Goal: Transaction & Acquisition: Purchase product/service

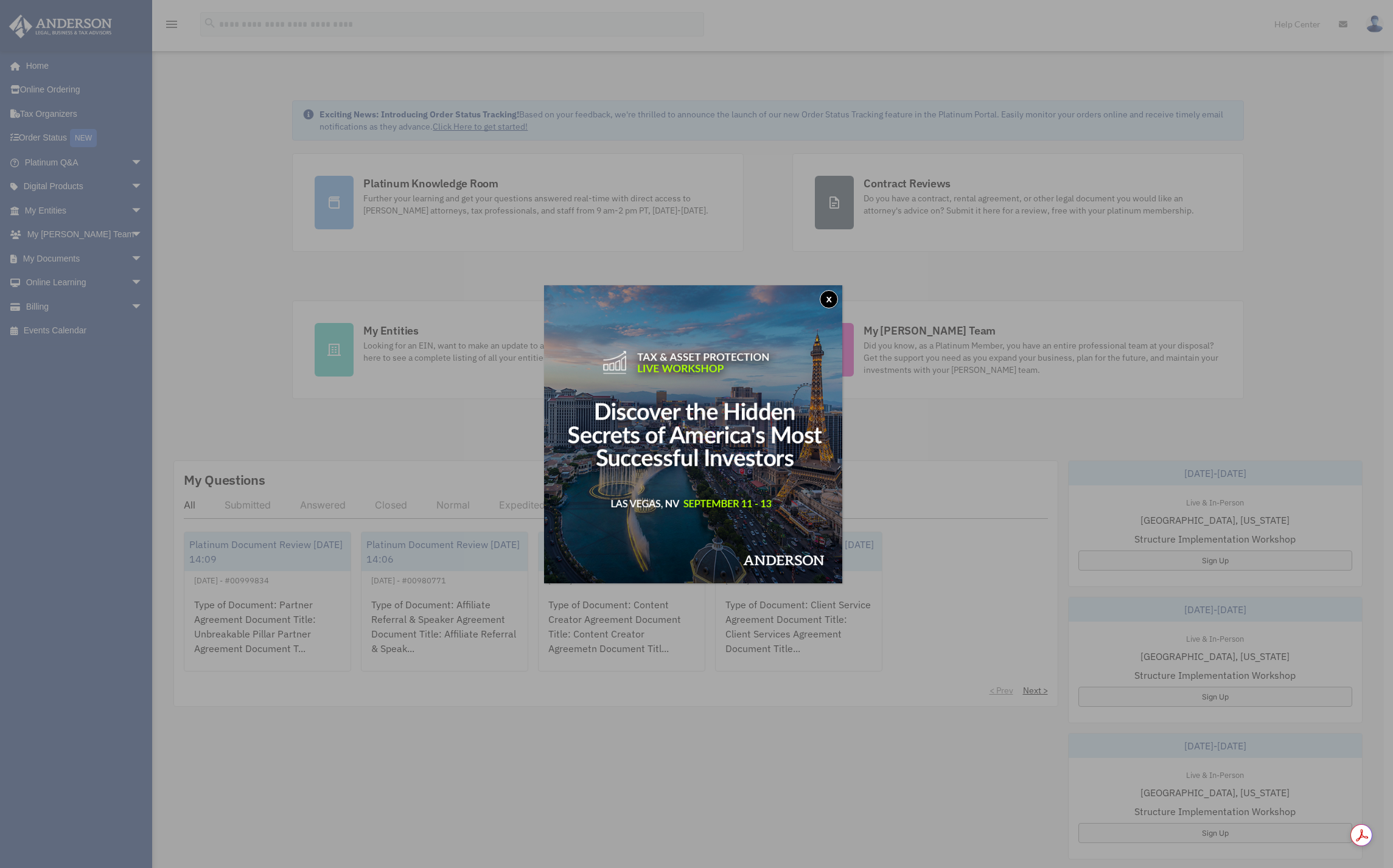
click at [125, 310] on div "x" at bounding box center [696, 434] width 1393 height 868
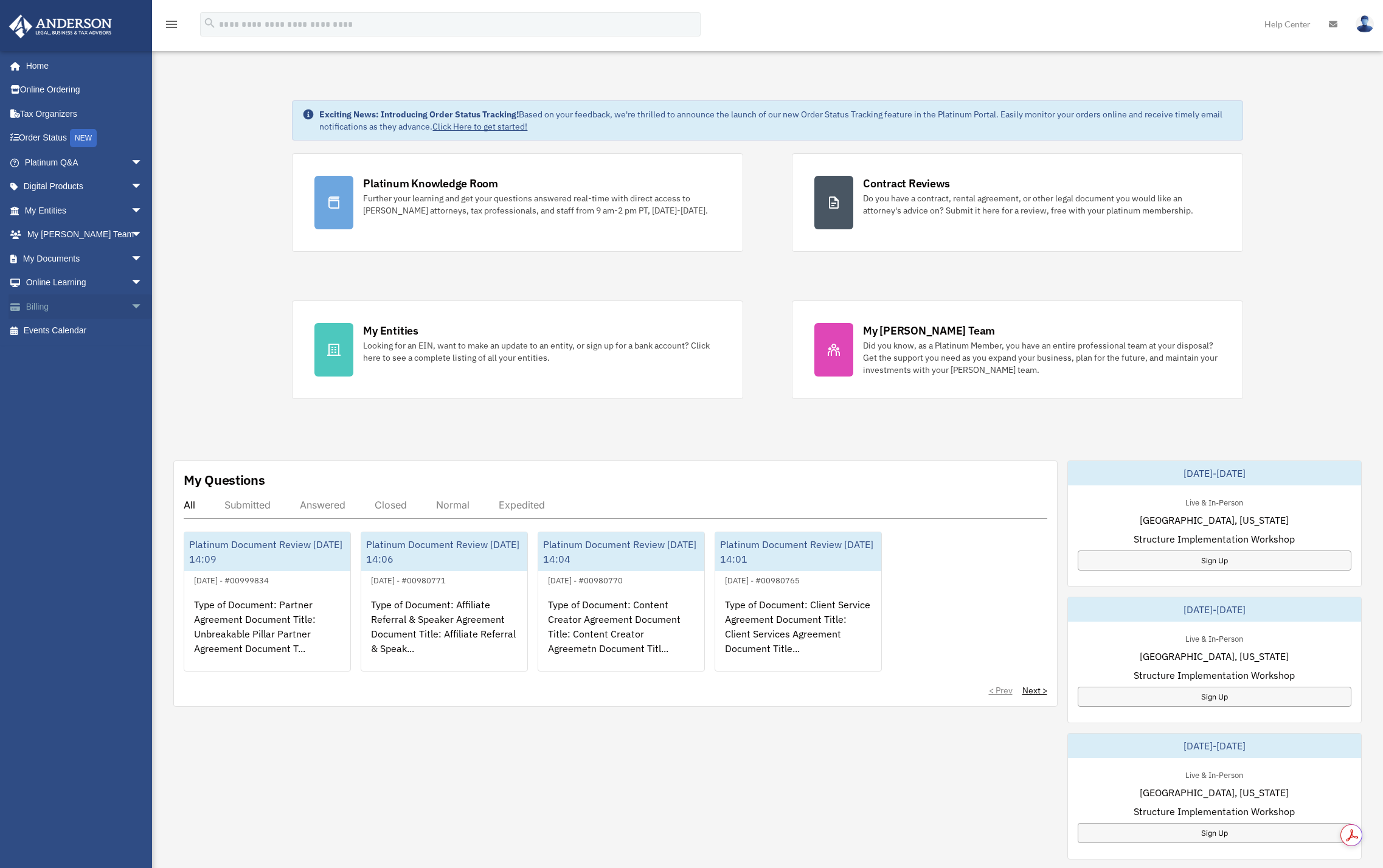
click at [90, 310] on link "Billing arrow_drop_down" at bounding box center [85, 306] width 152 height 24
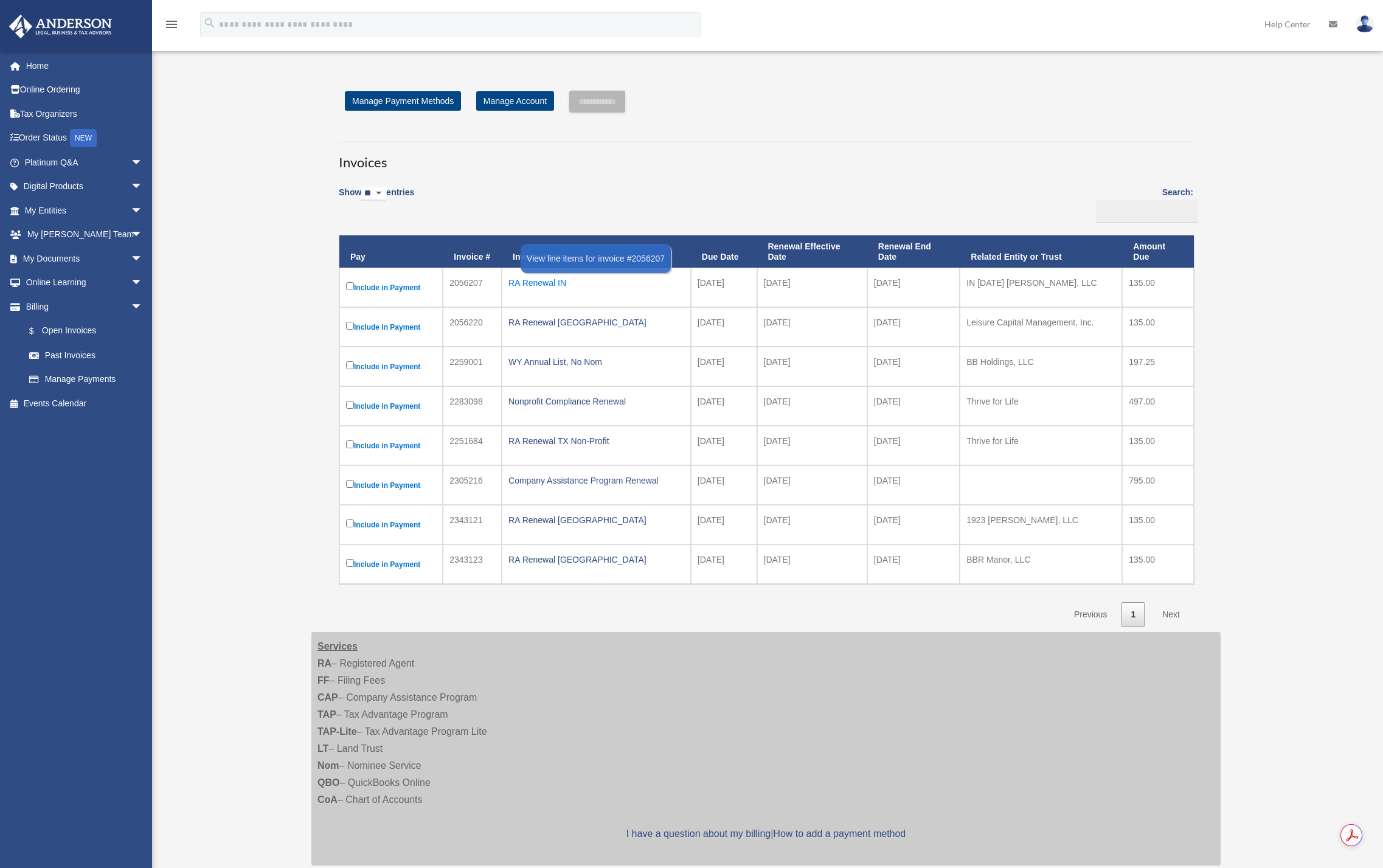
click at [526, 285] on div "RA Renewal IN" at bounding box center [596, 283] width 176 height 17
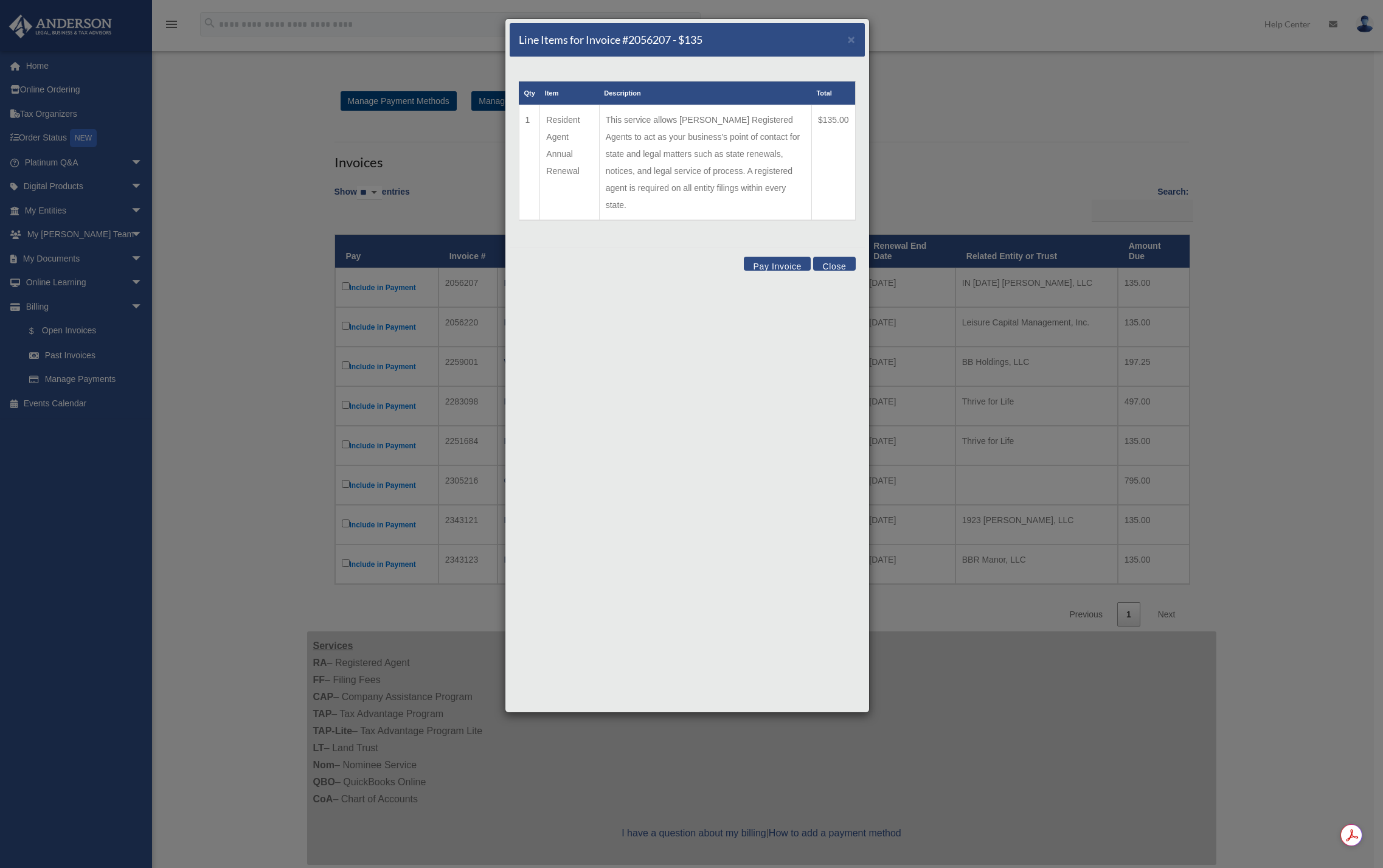
click at [776, 257] on button "Pay Invoice" at bounding box center [777, 264] width 67 height 14
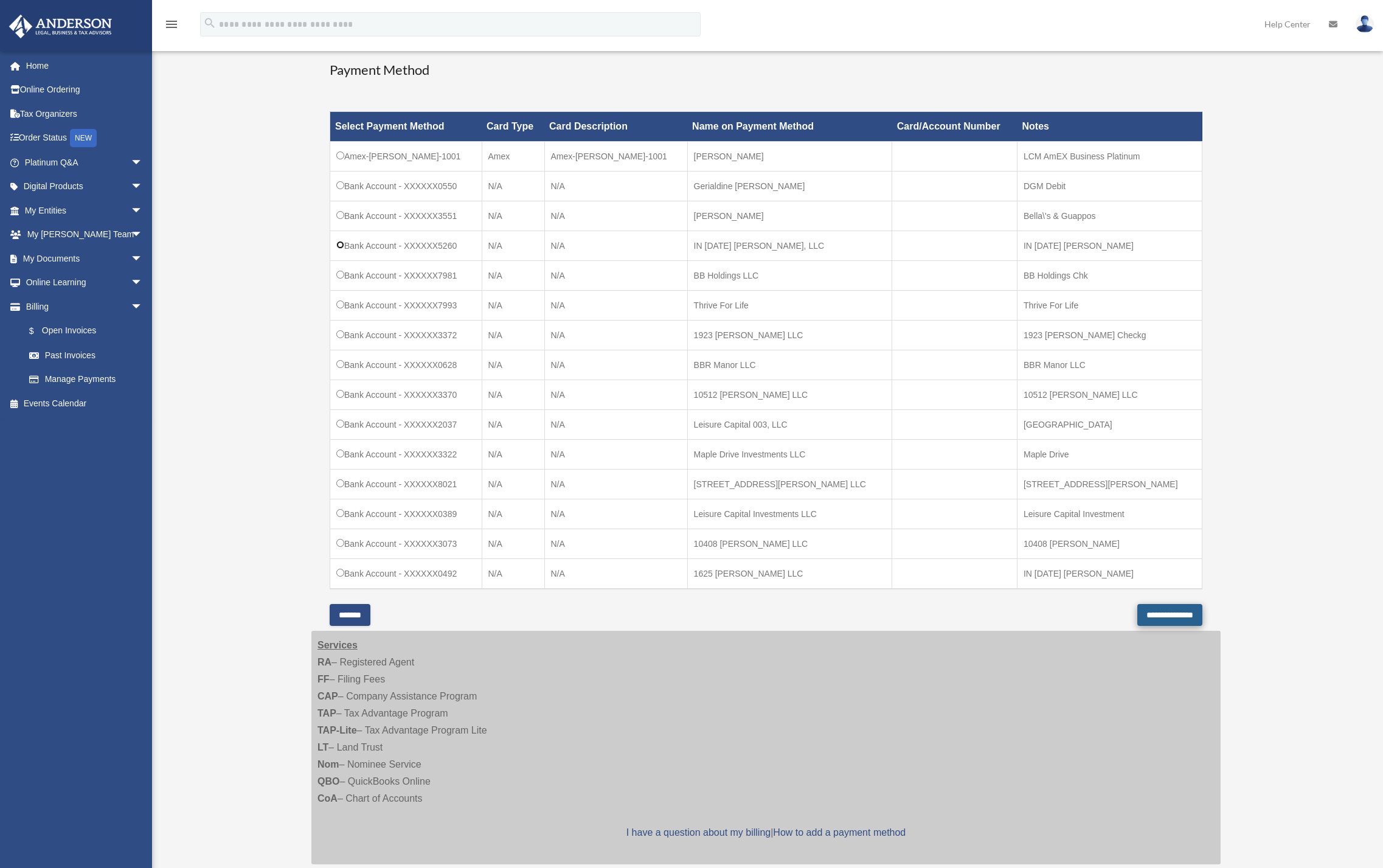
scroll to position [311, 0]
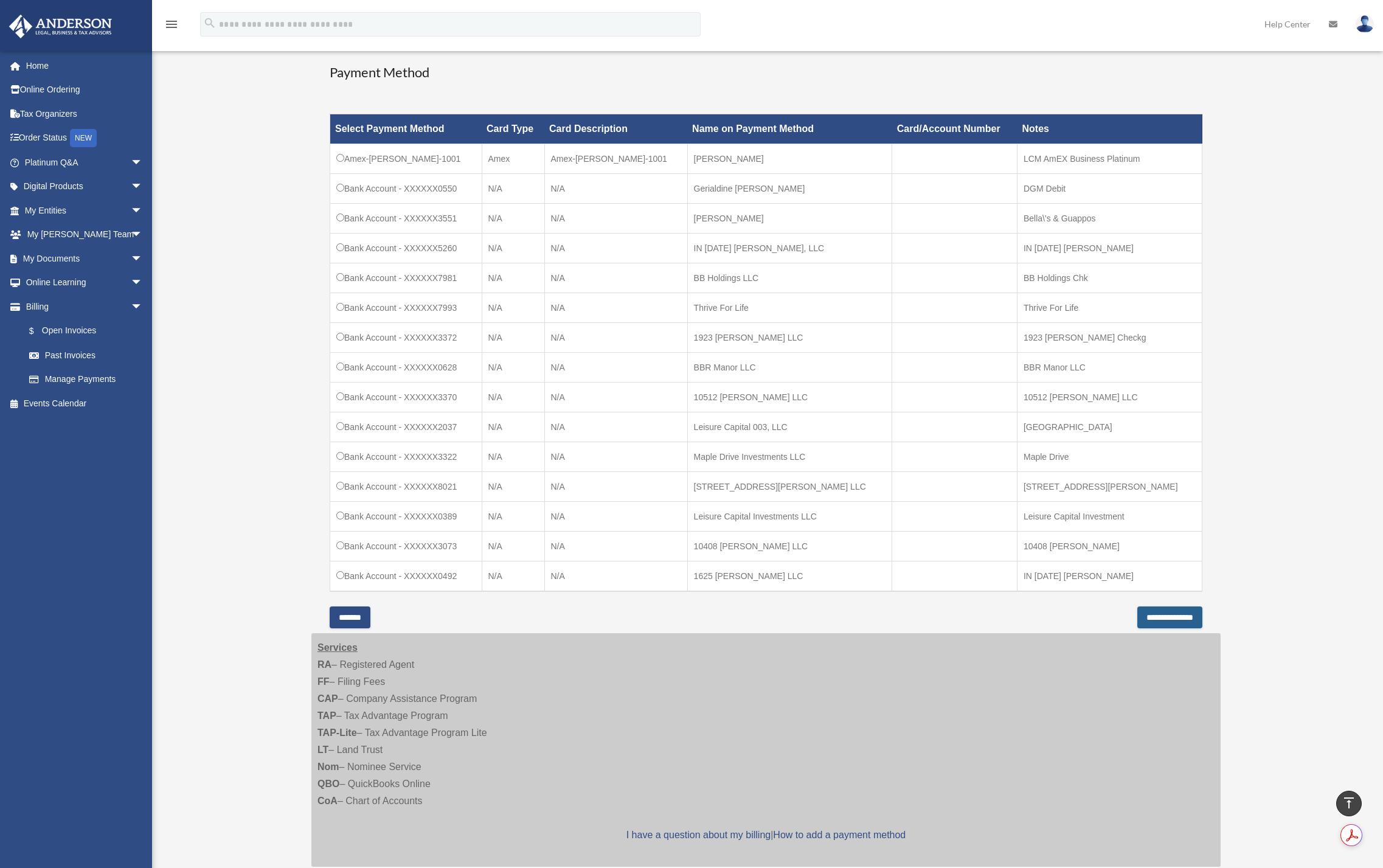
click at [1144, 613] on input "**********" at bounding box center [1170, 618] width 65 height 22
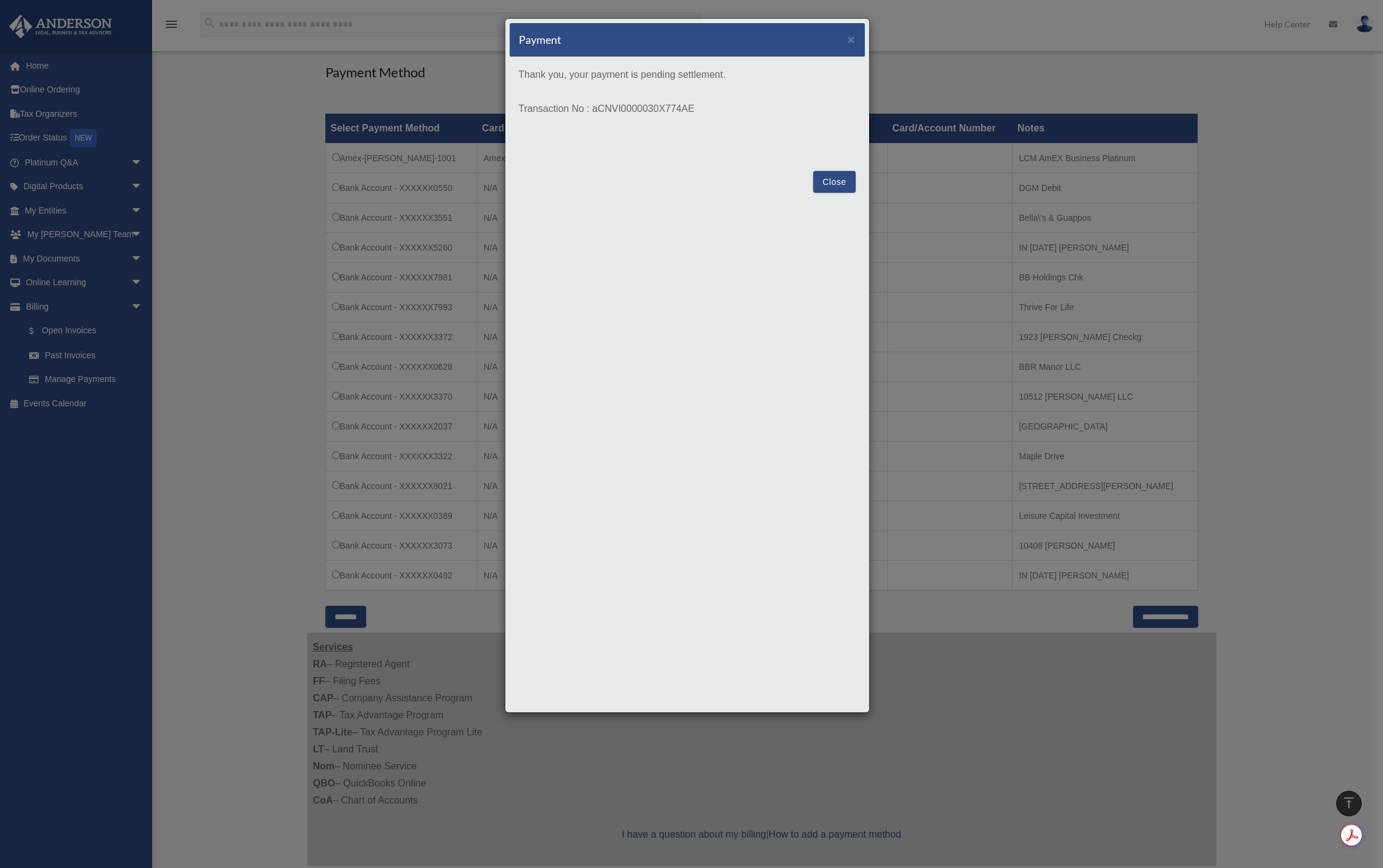
click at [829, 176] on button "Close" at bounding box center [834, 182] width 42 height 22
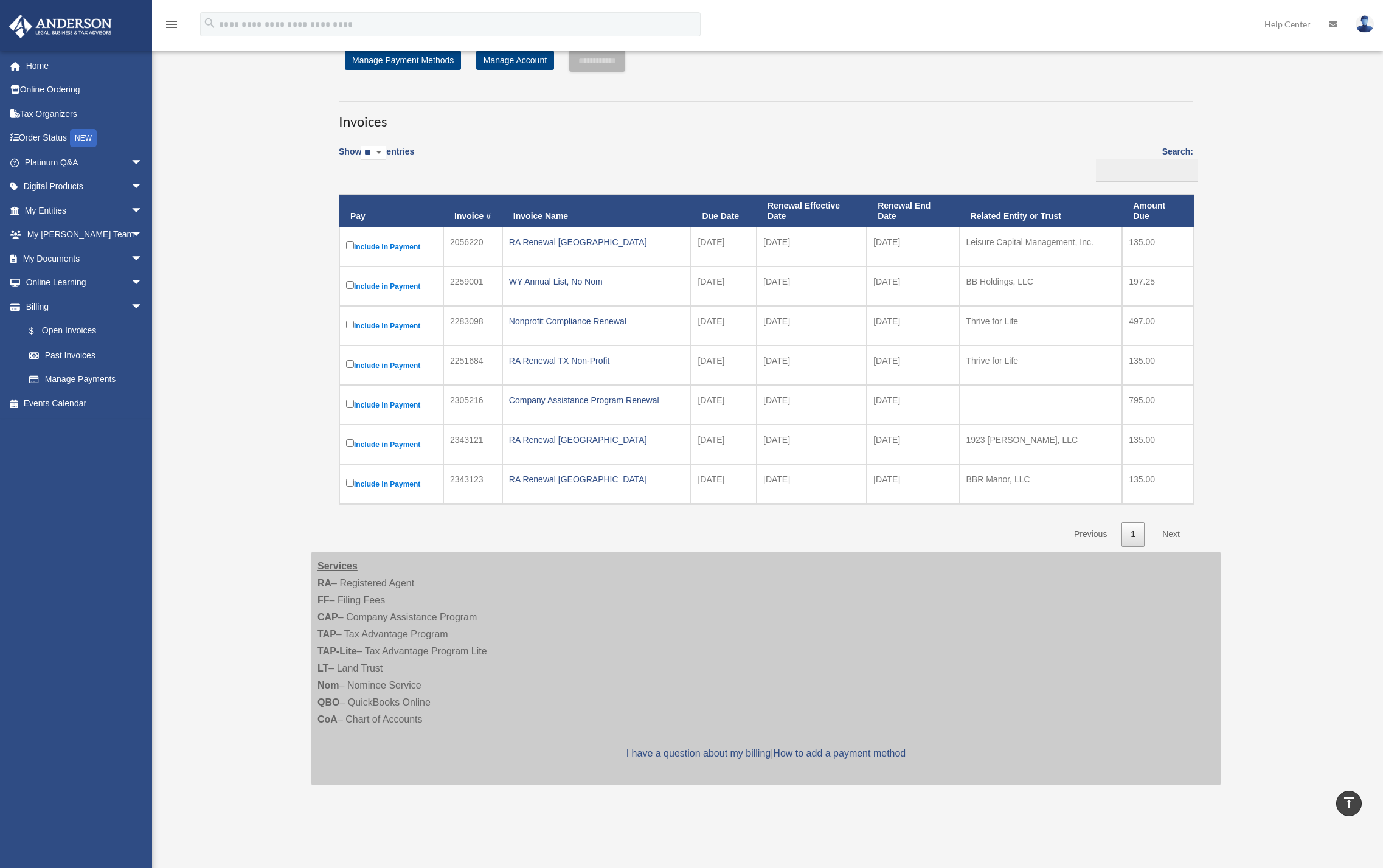
scroll to position [39, 0]
